Goal: Find specific page/section: Find specific page/section

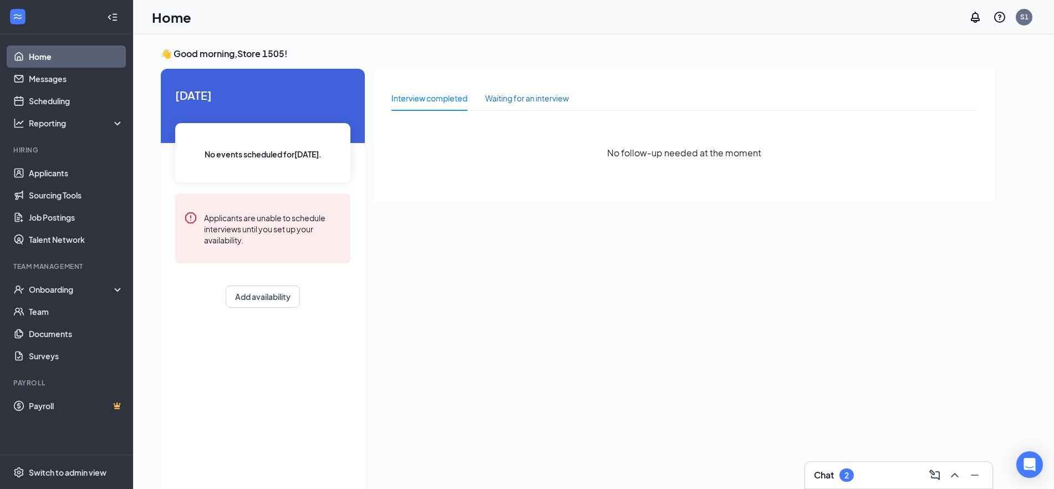
click at [527, 101] on div "Waiting for an interview" at bounding box center [527, 98] width 84 height 12
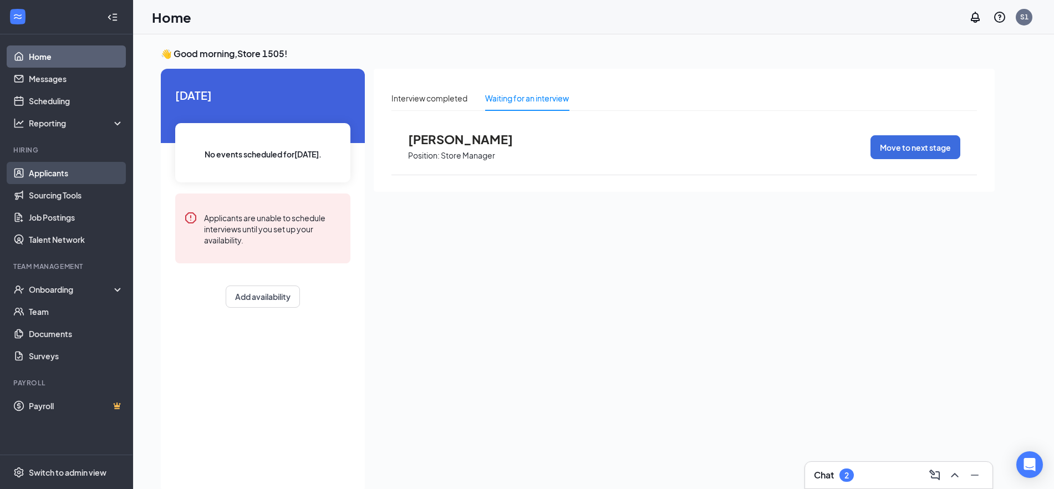
click at [52, 181] on link "Applicants" at bounding box center [76, 173] width 95 height 22
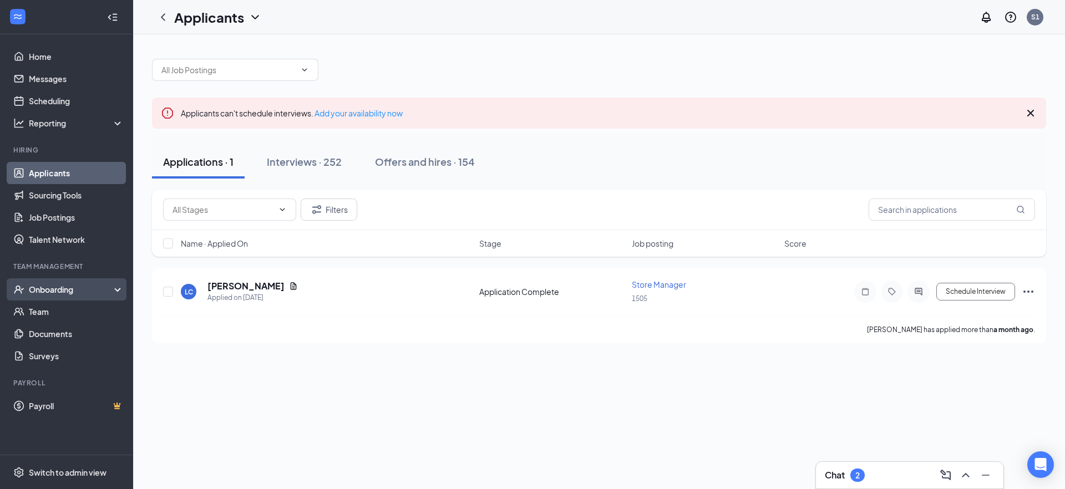
click at [73, 290] on div "Onboarding" at bounding box center [71, 289] width 85 height 11
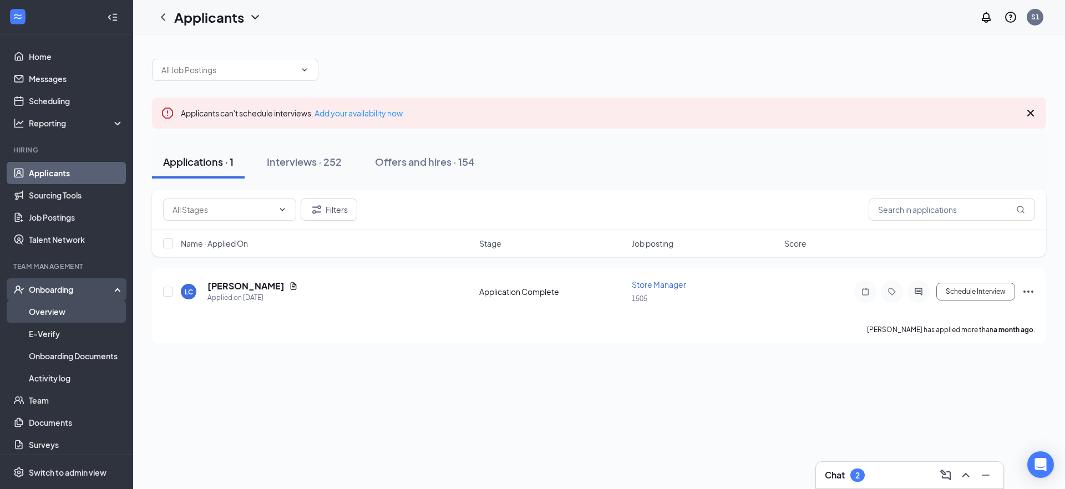
click at [74, 309] on link "Overview" at bounding box center [76, 312] width 95 height 22
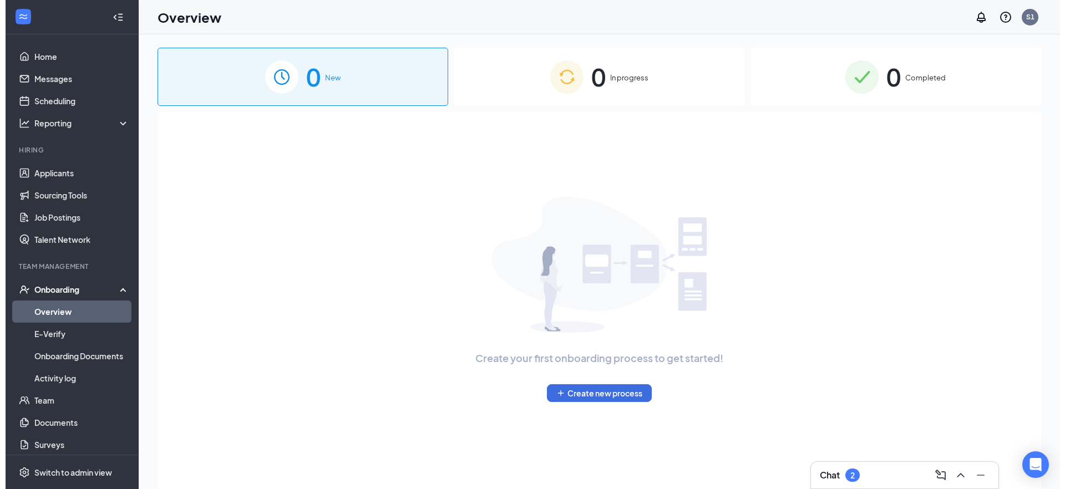
scroll to position [55, 0]
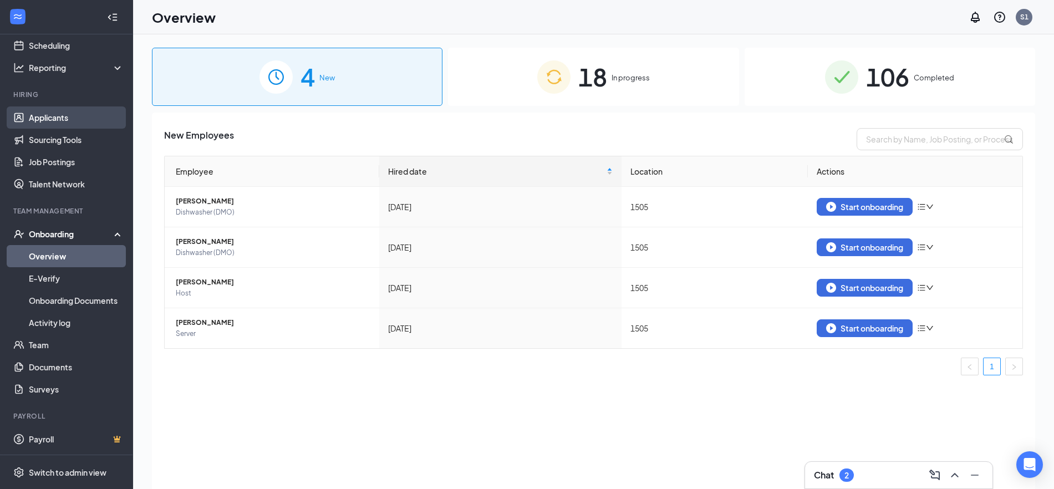
click at [56, 113] on link "Applicants" at bounding box center [76, 117] width 95 height 22
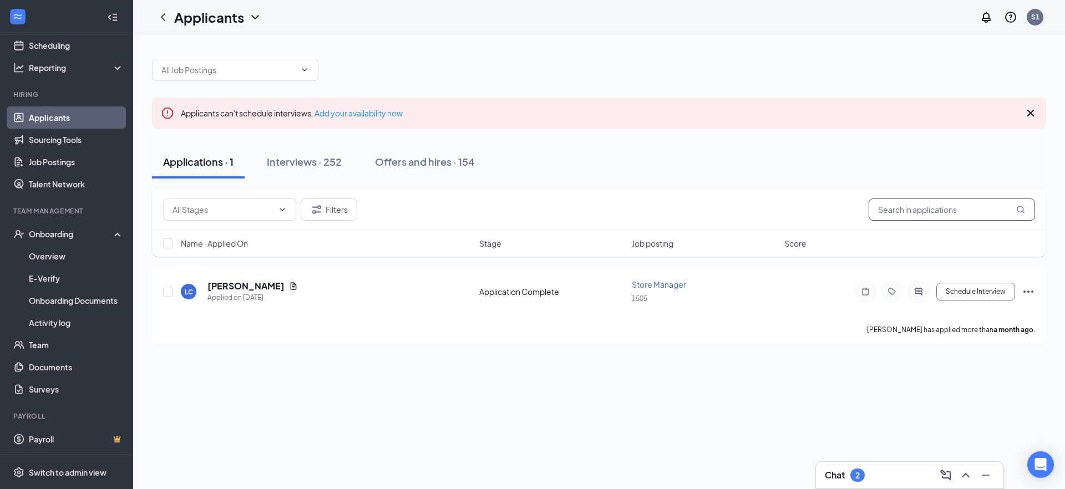
click at [889, 210] on input "text" at bounding box center [951, 209] width 166 height 22
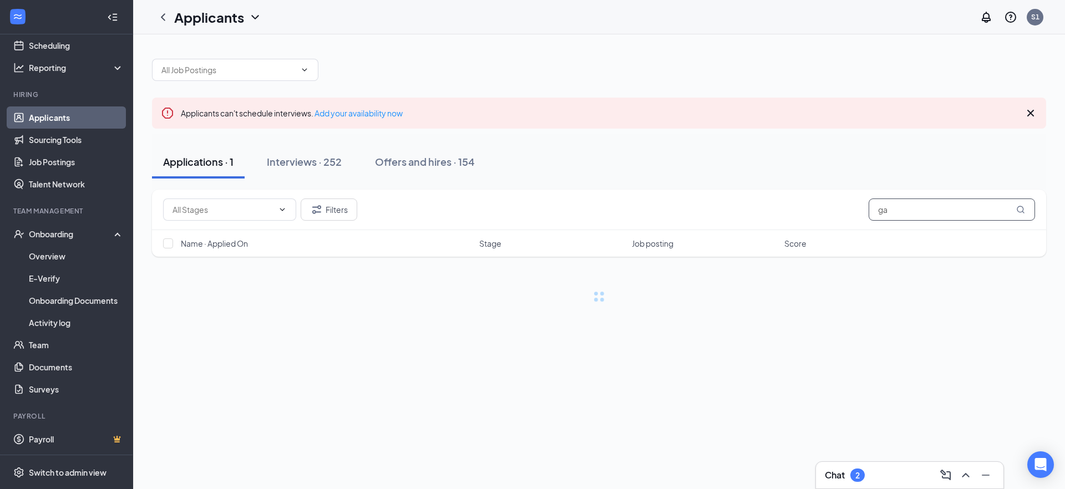
type input "gab"
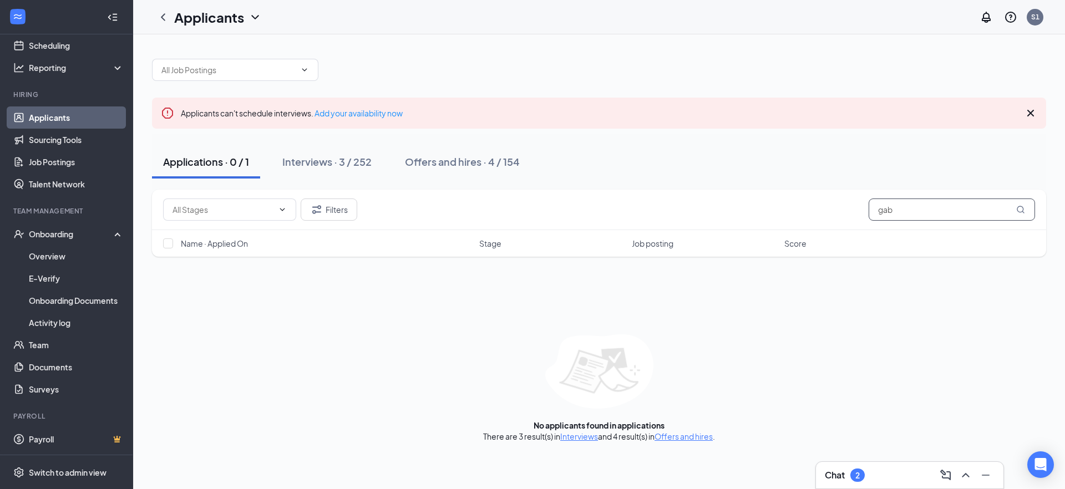
drag, startPoint x: 939, startPoint y: 209, endPoint x: 842, endPoint y: 208, distance: 97.0
click at [847, 208] on div "Filters gab" at bounding box center [599, 209] width 872 height 22
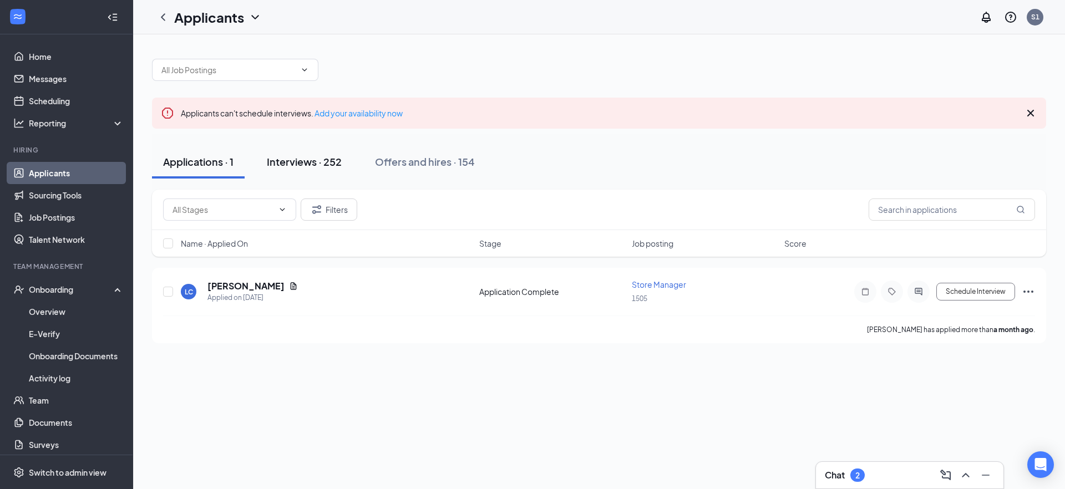
click at [321, 152] on button "Interviews · 252" at bounding box center [304, 161] width 97 height 33
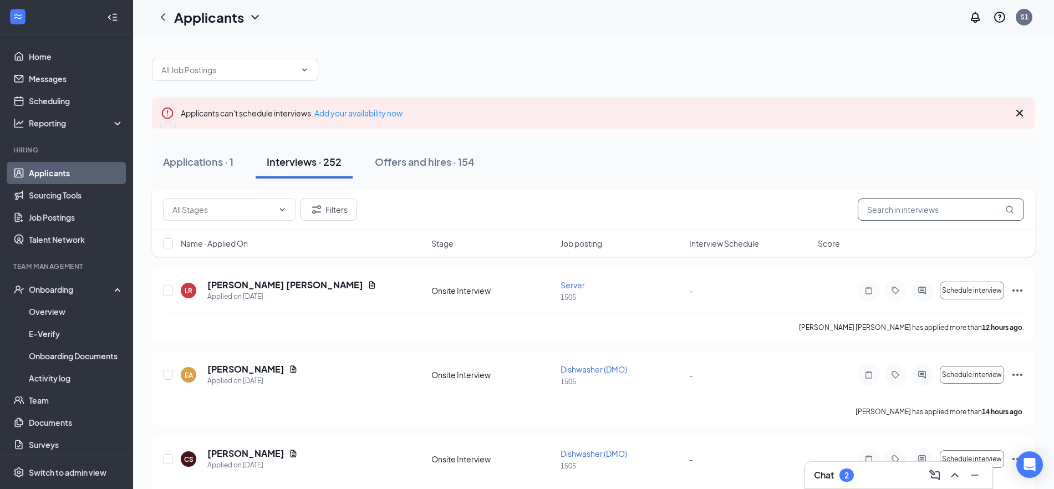
click at [889, 211] on input "text" at bounding box center [941, 209] width 166 height 22
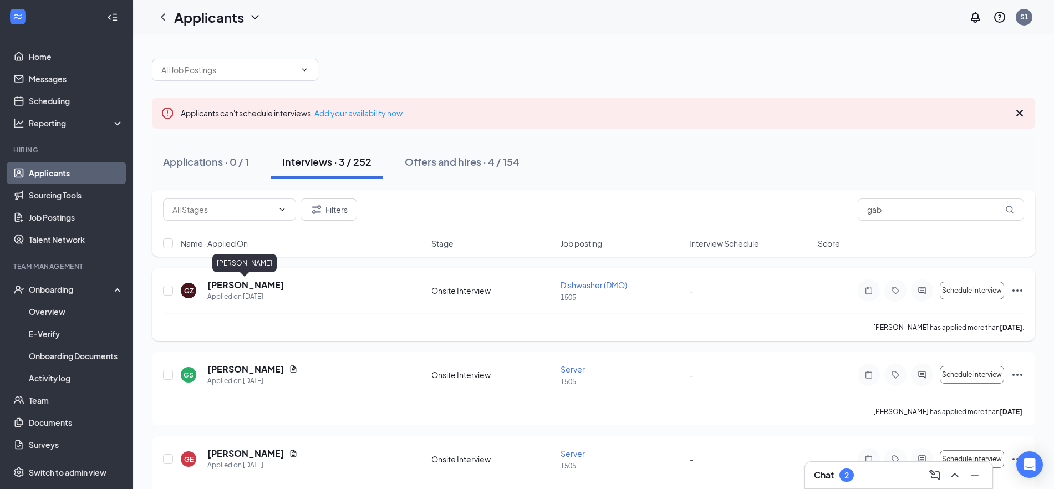
click at [230, 287] on h5 "[PERSON_NAME]" at bounding box center [245, 285] width 77 height 12
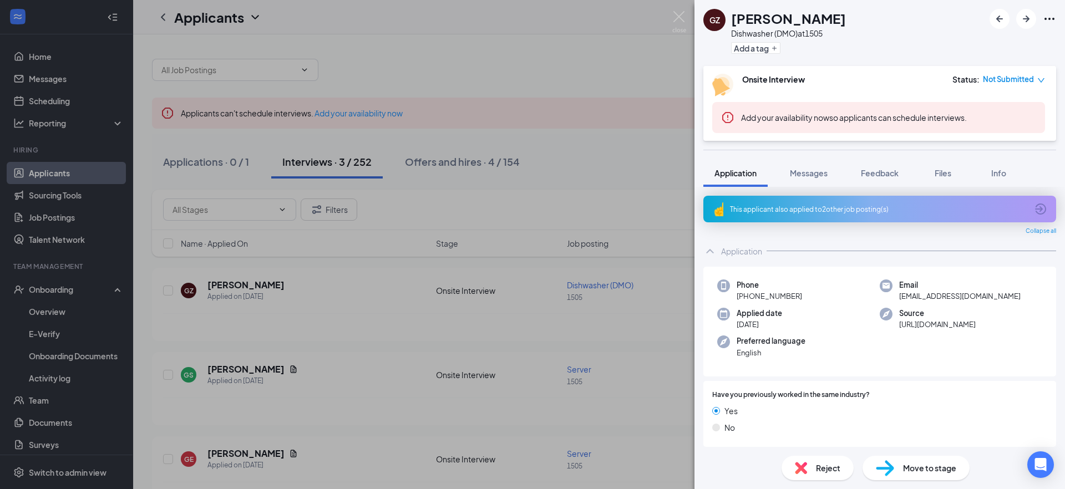
click at [468, 69] on div "GZ [PERSON_NAME] Dishwasher (DMO) at 1505 Add a tag Onsite Interview Status : N…" at bounding box center [532, 244] width 1065 height 489
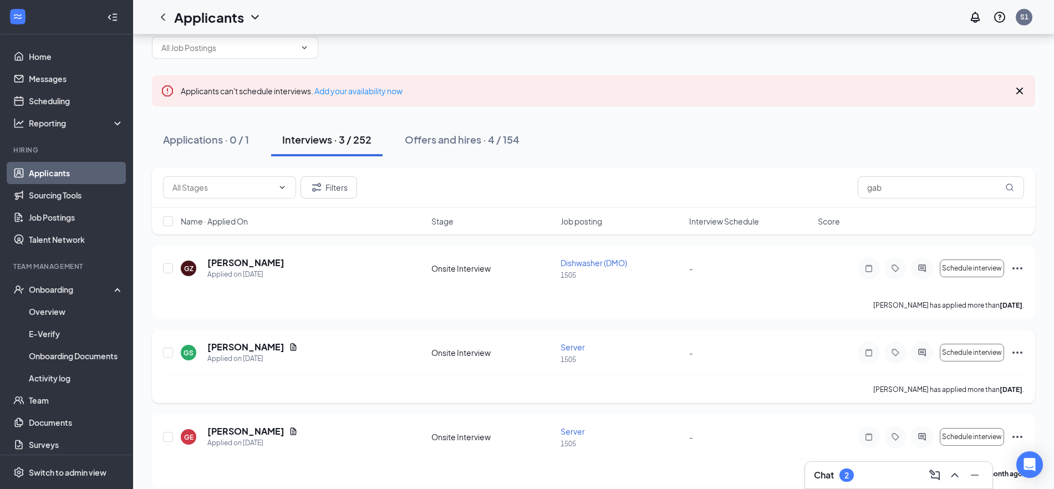
scroll to position [34, 0]
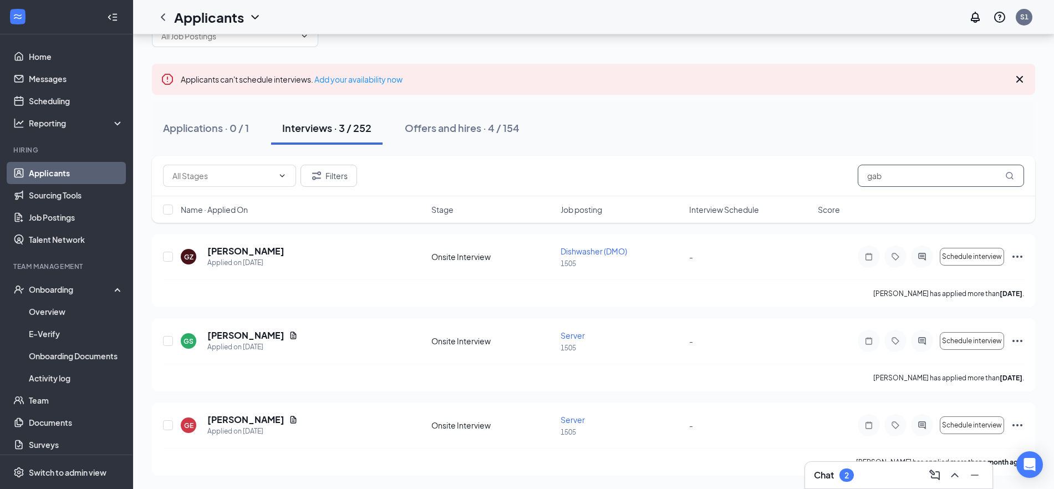
click at [908, 177] on input "gab" at bounding box center [941, 176] width 166 height 22
type input "g"
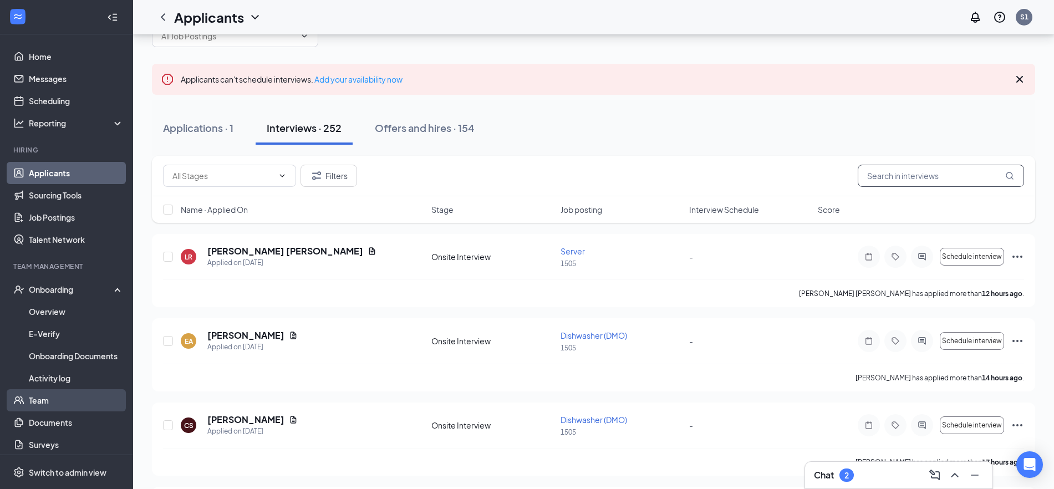
scroll to position [55, 0]
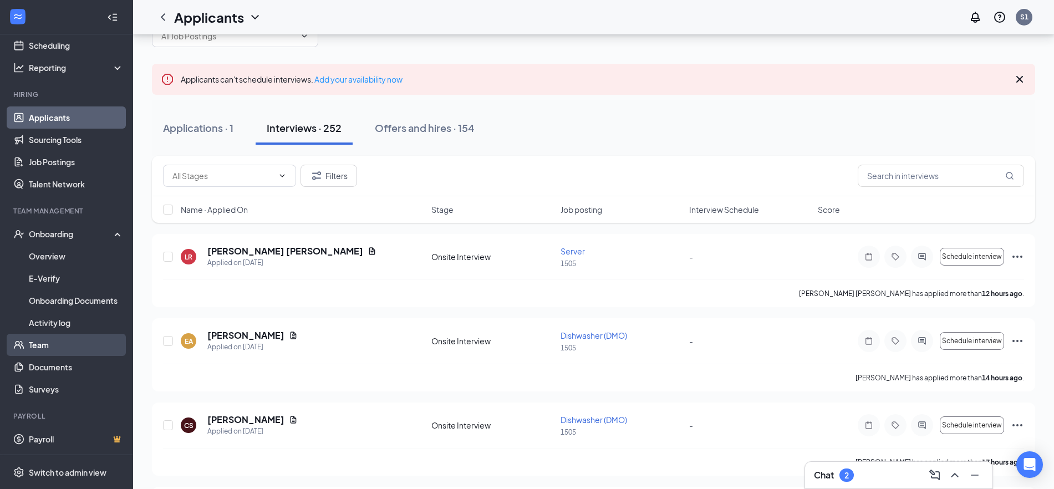
click at [52, 349] on link "Team" at bounding box center [76, 345] width 95 height 22
